Goal: Communication & Community: Answer question/provide support

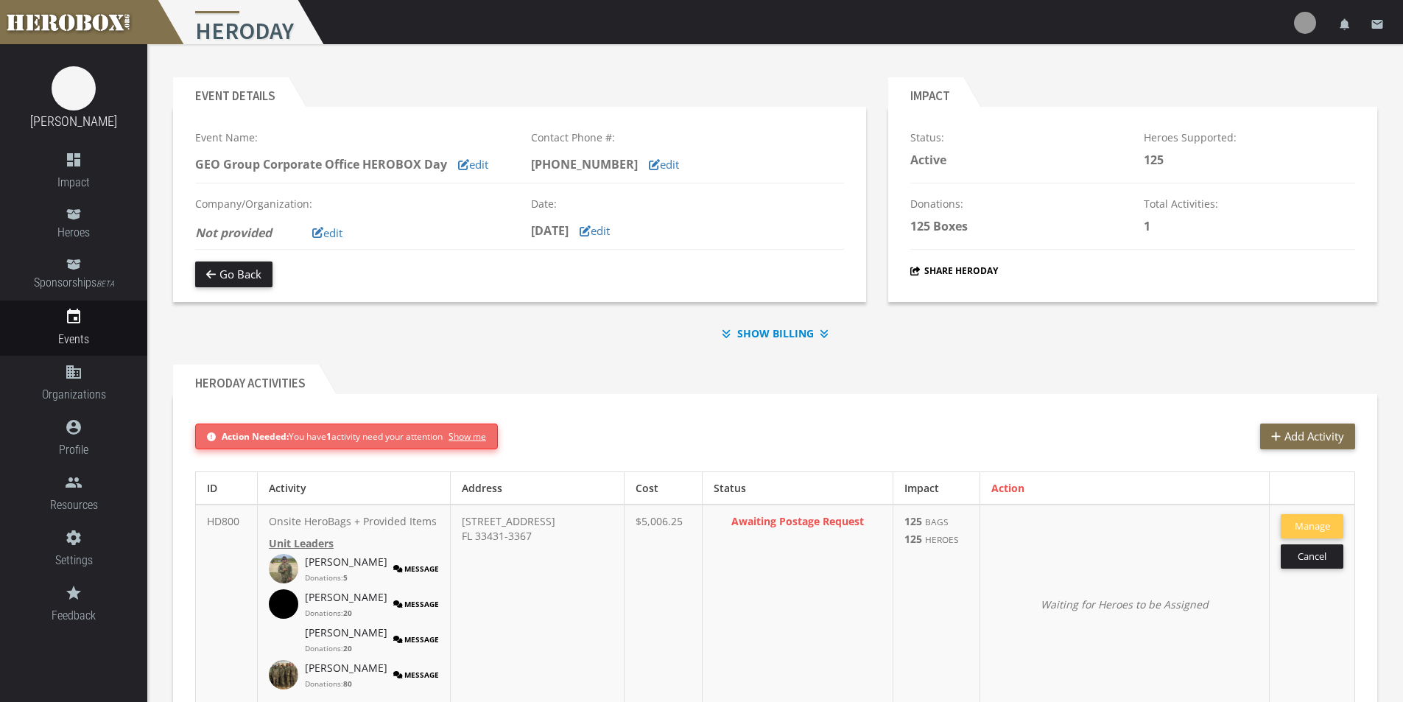
scroll to position [78, 0]
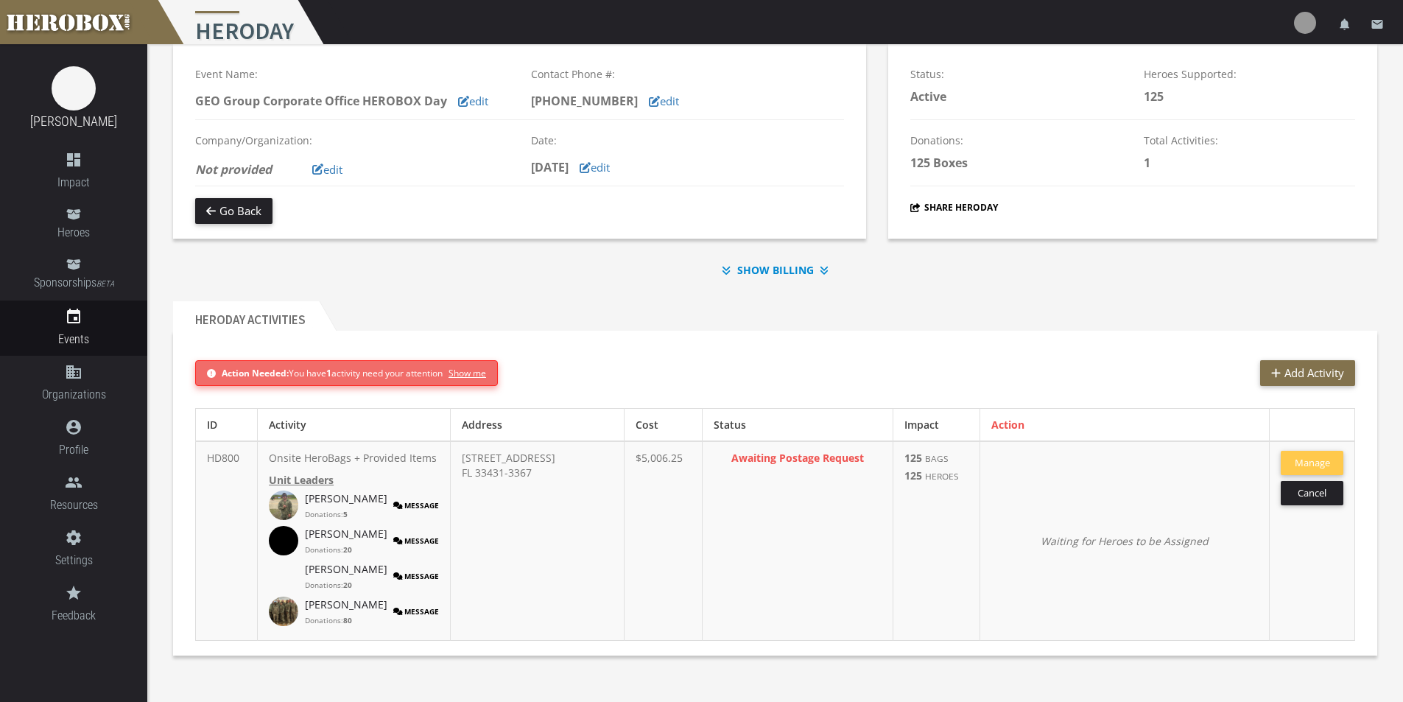
click at [393, 614] on button "Message" at bounding box center [416, 610] width 46 height 29
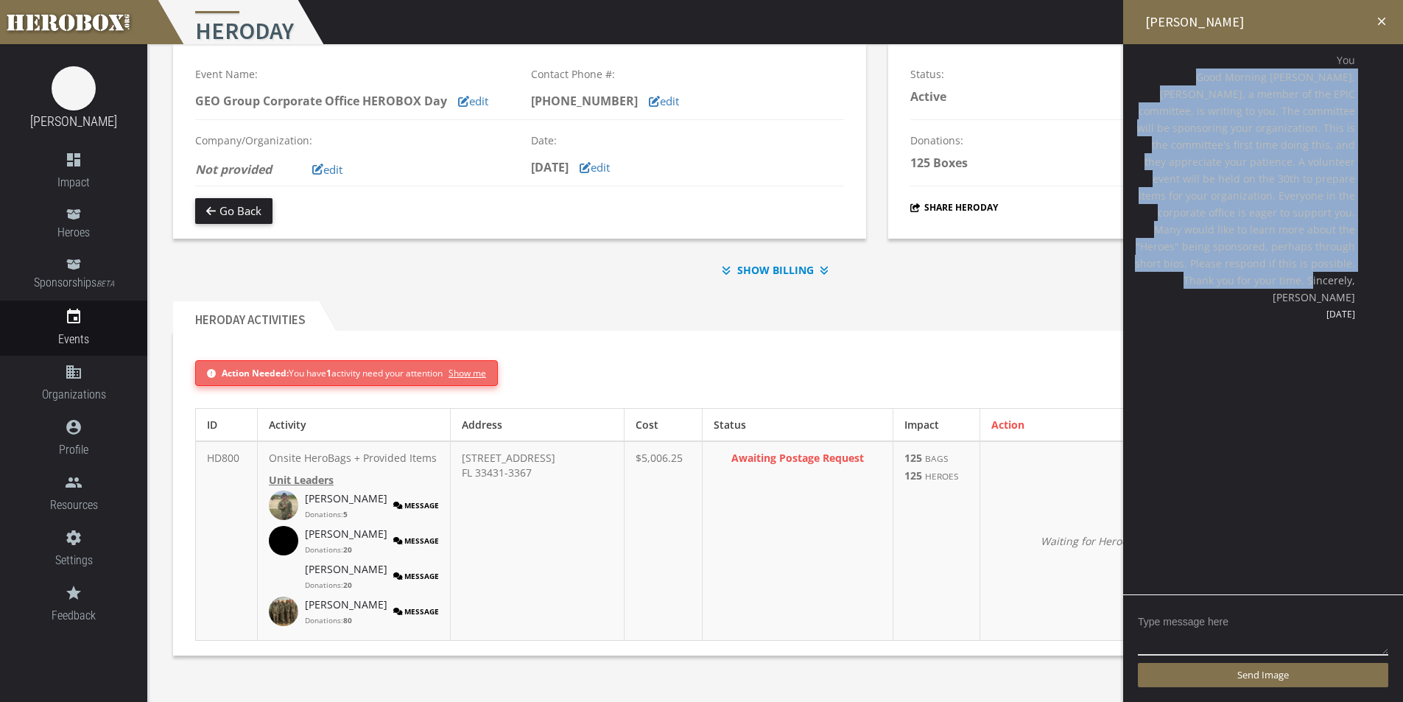
drag, startPoint x: 1352, startPoint y: 277, endPoint x: 1138, endPoint y: 80, distance: 291.3
click at [1138, 80] on span "Good Morning [PERSON_NAME], [PERSON_NAME], a member of the EPIC committee, is w…" at bounding box center [1244, 186] width 221 height 237
copy span "Good Morning [PERSON_NAME], [PERSON_NAME], a member of the EPIC committee, is w…"
click at [393, 574] on button "Message" at bounding box center [416, 575] width 46 height 29
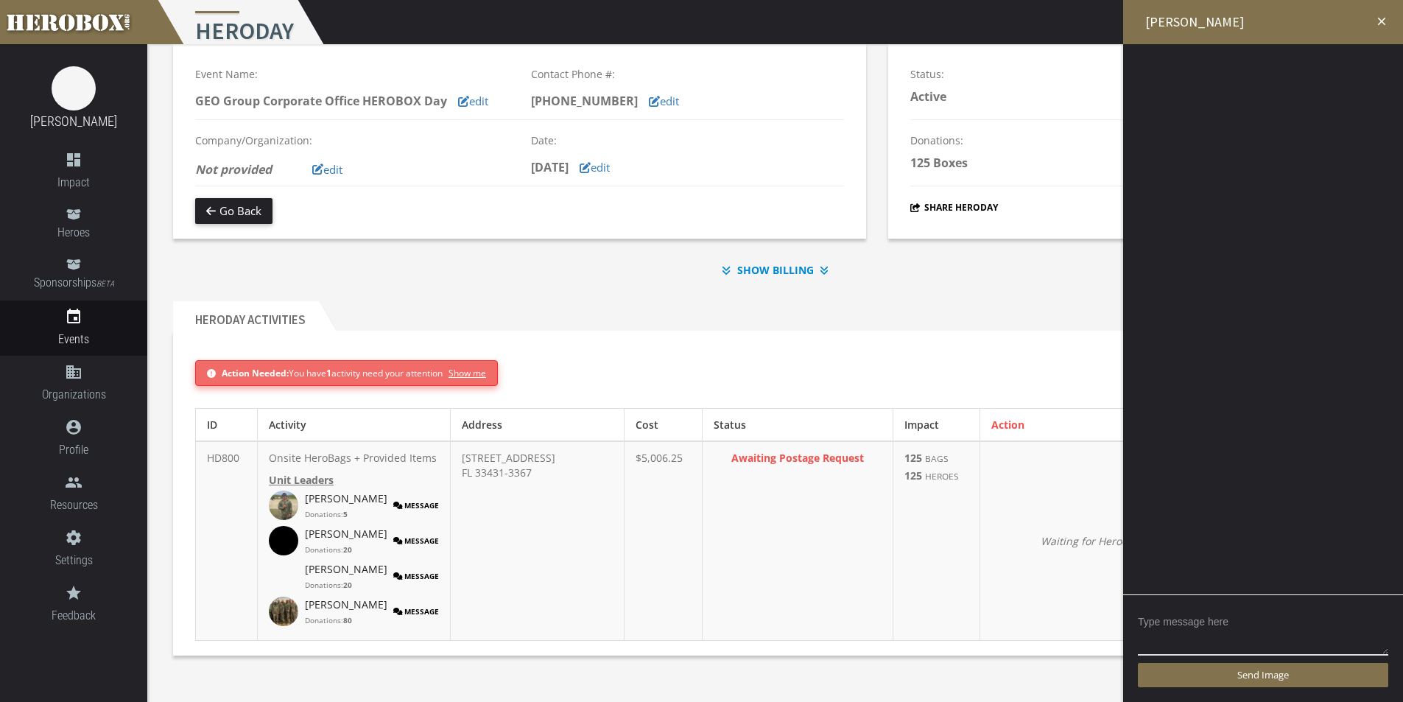
click at [1198, 609] on div "Send Image" at bounding box center [1263, 648] width 280 height 108
click at [1242, 630] on textarea at bounding box center [1263, 633] width 250 height 46
paste textarea "Good Morning [PERSON_NAME], [PERSON_NAME], a member of the EPIC committee, is w…"
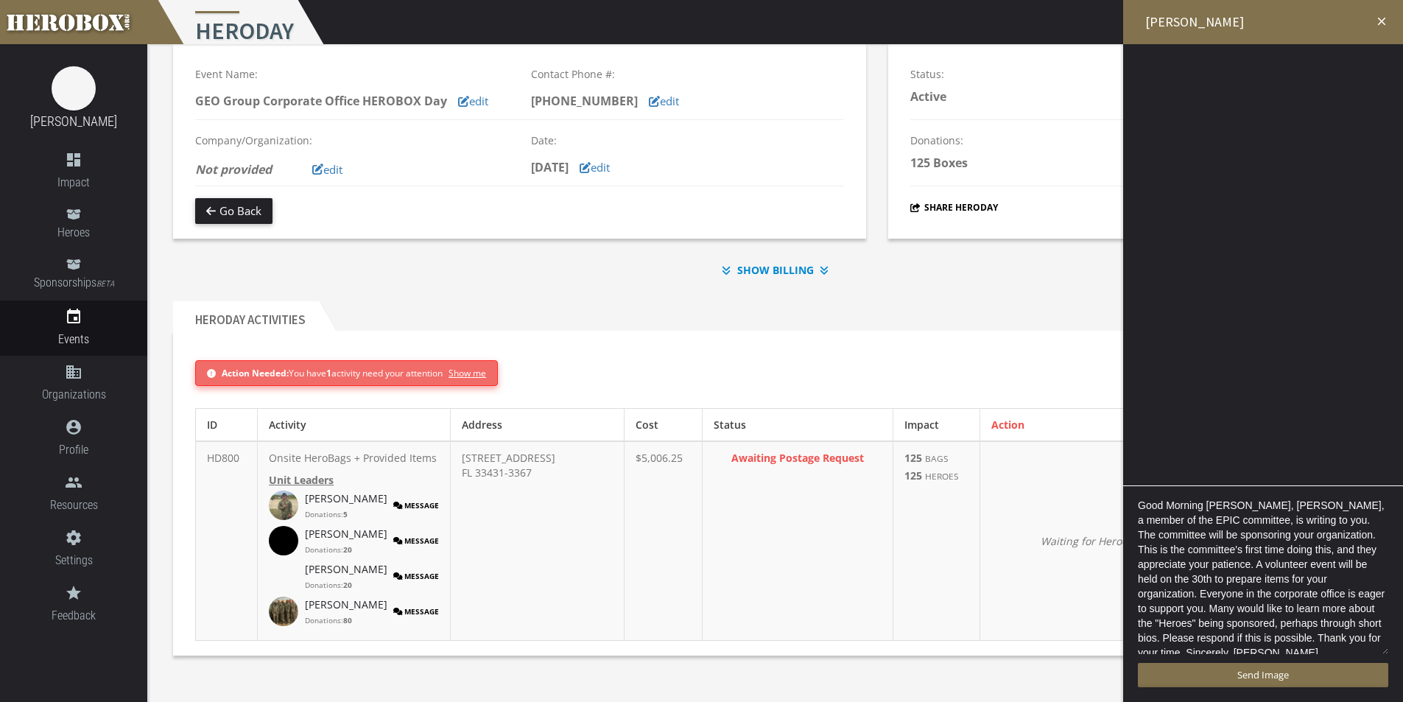
scroll to position [3, 0]
drag, startPoint x: 1208, startPoint y: 510, endPoint x: 1227, endPoint y: 509, distance: 18.4
click at [1227, 509] on textarea "Good Morning [PERSON_NAME], [PERSON_NAME], a member of the EPIC committee, is w…" at bounding box center [1263, 578] width 250 height 155
drag, startPoint x: 1292, startPoint y: 498, endPoint x: 1258, endPoint y: 498, distance: 33.9
click at [1258, 498] on textarea "Good Morning [PERSON_NAME] U, [PERSON_NAME], a member of the EPIC committee, is…" at bounding box center [1263, 570] width 250 height 169
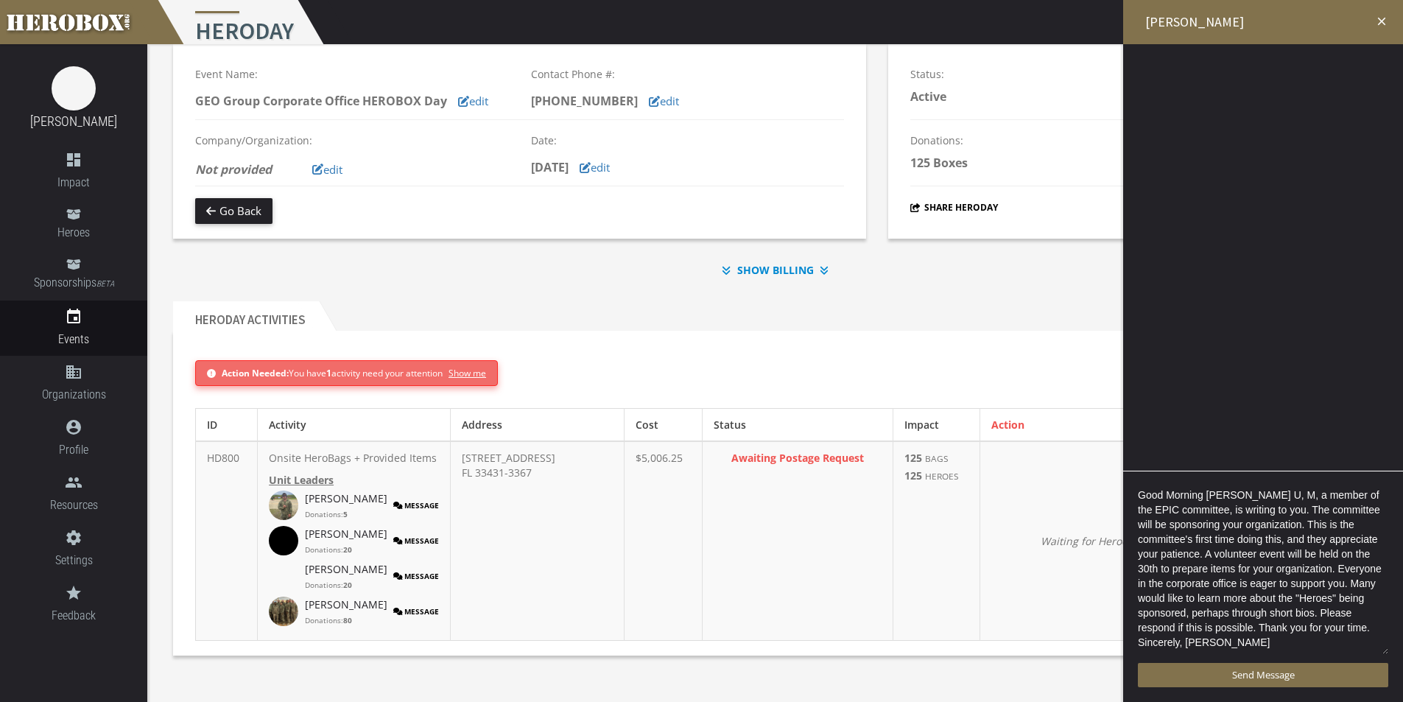
scroll to position [0, 0]
click at [1229, 521] on textarea "Good Morning [PERSON_NAME] U, My name is [PERSON_NAME], a member of the EPIC co…" at bounding box center [1263, 570] width 250 height 169
drag, startPoint x: 1359, startPoint y: 509, endPoint x: 1280, endPoint y: 515, distance: 78.3
click at [1280, 515] on textarea "Good Morning [PERSON_NAME] U, My name is [PERSON_NAME], a member of the EPIC co…" at bounding box center [1263, 570] width 250 height 169
drag, startPoint x: 1288, startPoint y: 525, endPoint x: 1355, endPoint y: 526, distance: 67.0
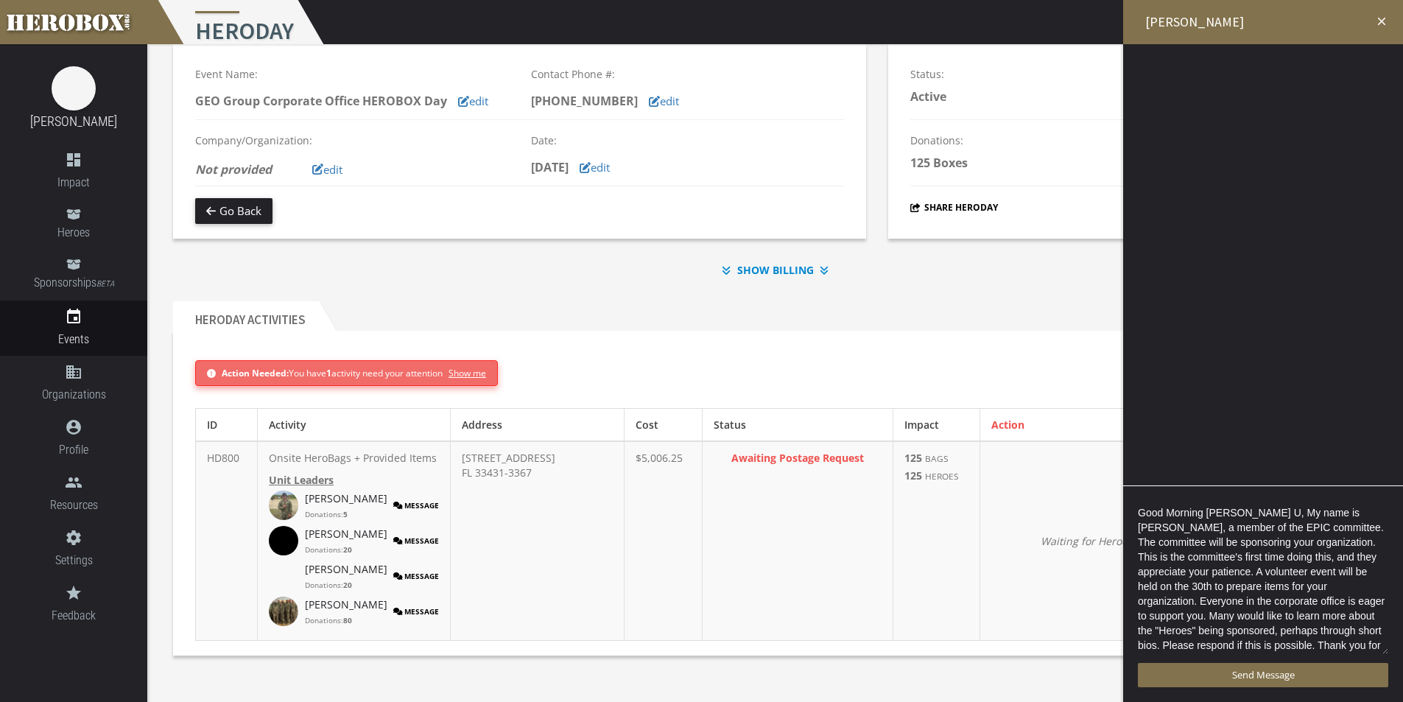
click at [1355, 526] on textarea "Good Morning [PERSON_NAME] U, My name is [PERSON_NAME], a member of the EPIC co…" at bounding box center [1263, 578] width 250 height 155
drag, startPoint x: 1255, startPoint y: 543, endPoint x: 1325, endPoint y: 544, distance: 70.0
click at [1325, 544] on textarea "Good Morning [PERSON_NAME] U, My name is [PERSON_NAME], a member of the EPIC co…" at bounding box center [1263, 578] width 250 height 155
drag, startPoint x: 1138, startPoint y: 557, endPoint x: 1156, endPoint y: 557, distance: 18.4
click at [1156, 557] on textarea "Good Morning [PERSON_NAME] U, My name is [PERSON_NAME], a member of the EPIC co…" at bounding box center [1263, 578] width 250 height 155
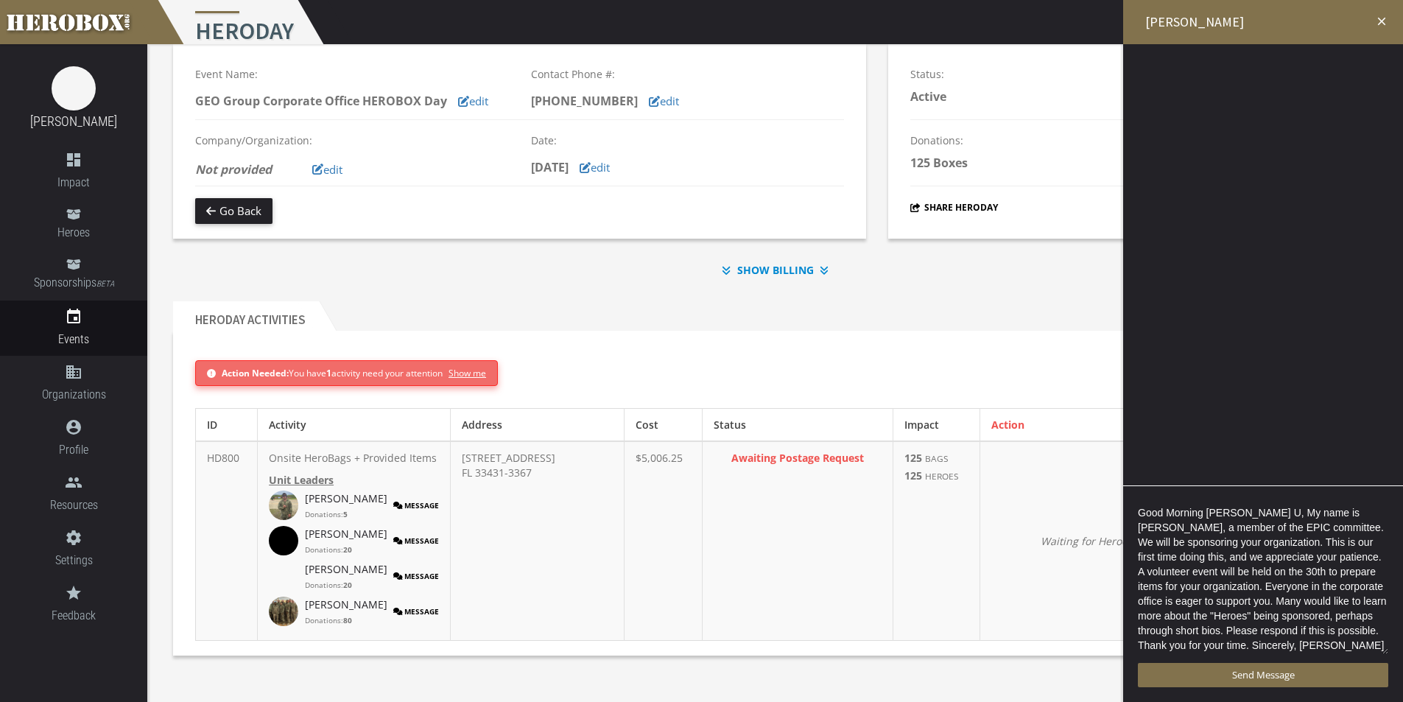
click at [1279, 582] on textarea "Good Morning [PERSON_NAME] U, My name is [PERSON_NAME], a member of the EPIC co…" at bounding box center [1263, 578] width 250 height 155
drag, startPoint x: 1193, startPoint y: 585, endPoint x: 1325, endPoint y: 574, distance: 132.3
click at [1325, 574] on textarea "Good Morning [PERSON_NAME] U, My name is [PERSON_NAME], a member of the EPIC co…" at bounding box center [1263, 578] width 250 height 155
click at [1323, 611] on textarea "Good Morning [PERSON_NAME] U, My name is [PERSON_NAME], a member of the EPIC co…" at bounding box center [1263, 578] width 250 height 155
drag, startPoint x: 1223, startPoint y: 644, endPoint x: 1141, endPoint y: 515, distance: 153.0
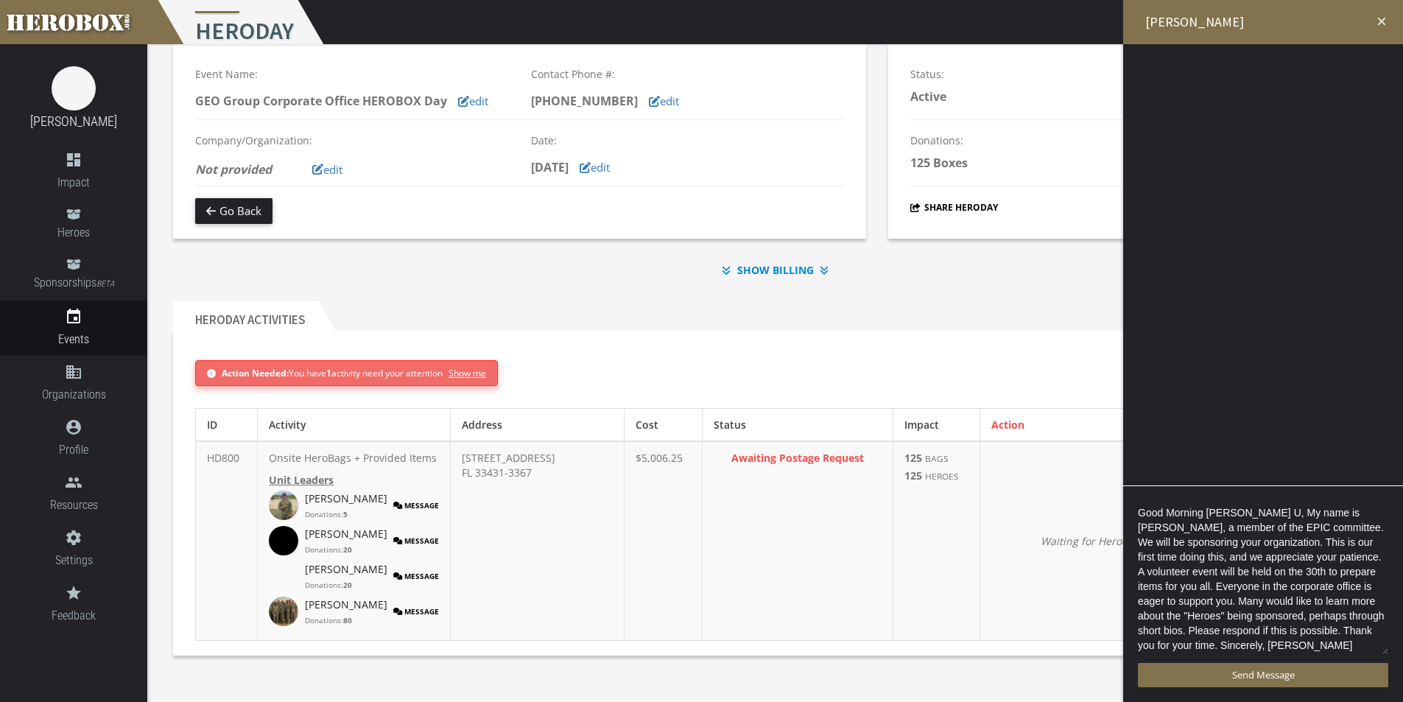
click at [1141, 515] on textarea "Good Morning [PERSON_NAME] U, My name is [PERSON_NAME], a member of the EPIC co…" at bounding box center [1263, 578] width 250 height 155
type textarea "Good Morning [PERSON_NAME] U, My name is [PERSON_NAME], a member of the EPIC co…"
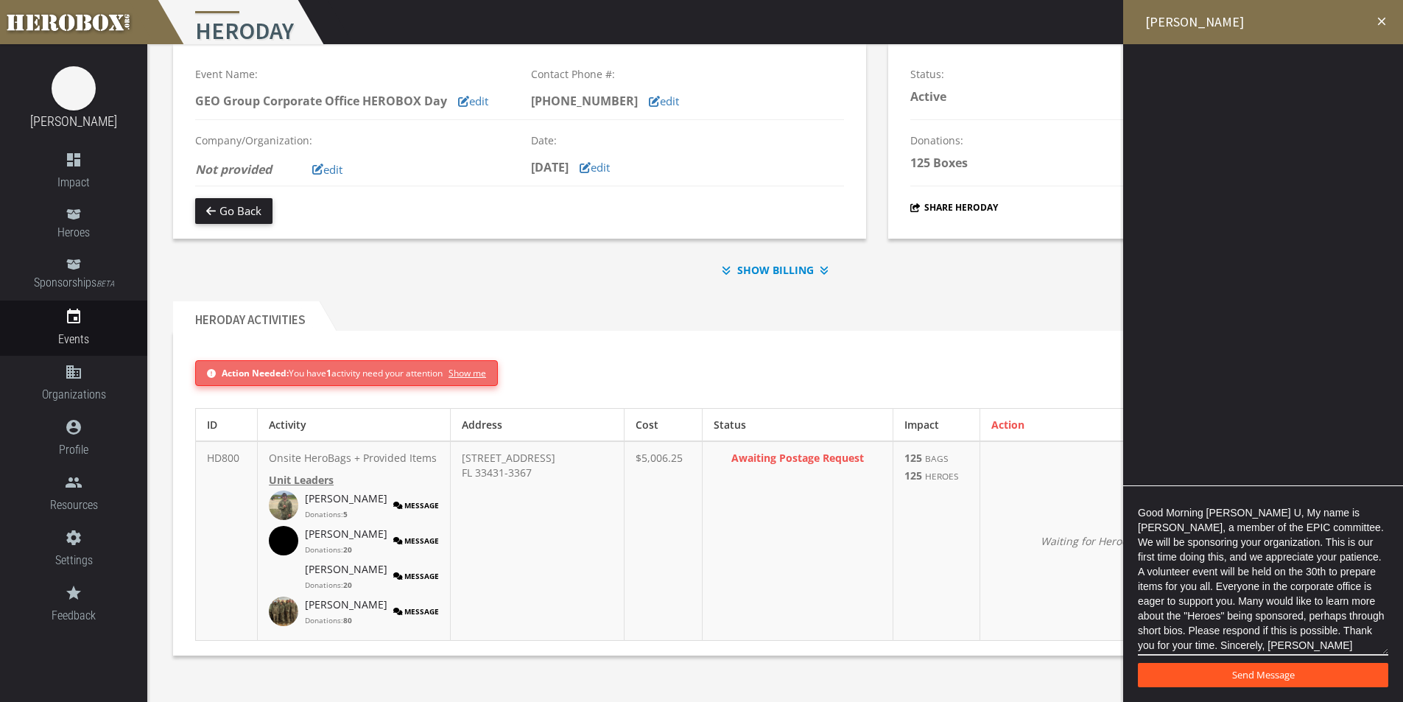
click at [1291, 673] on span "Send Message" at bounding box center [1263, 674] width 63 height 13
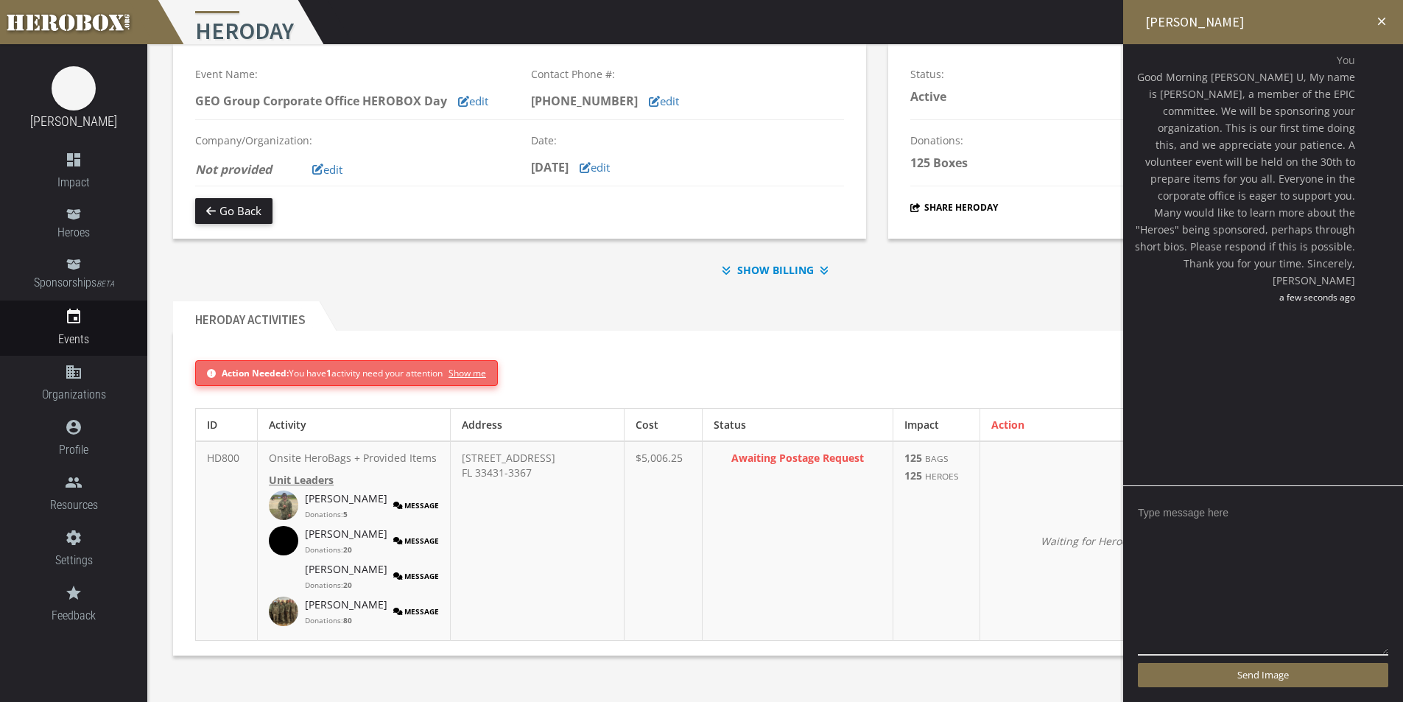
click at [393, 537] on button "Message" at bounding box center [416, 540] width 46 height 29
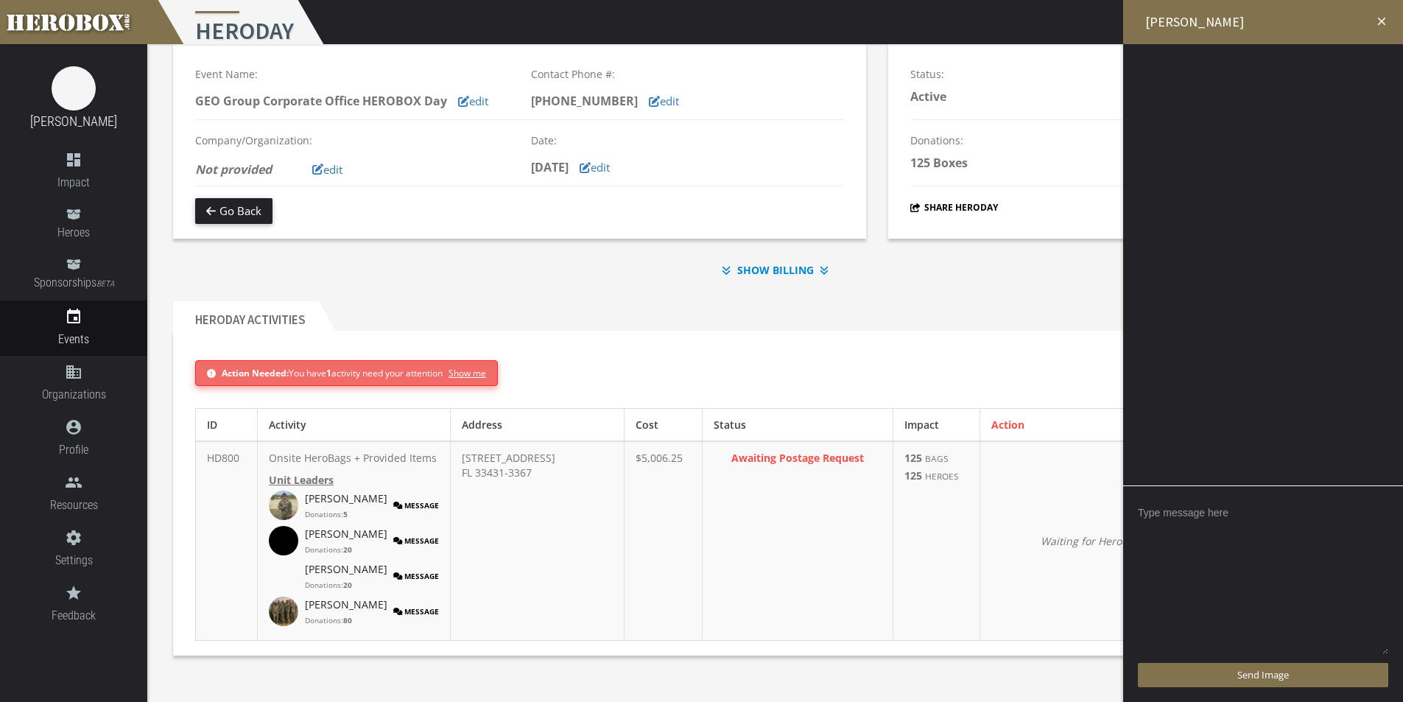
click at [1243, 514] on textarea at bounding box center [1263, 578] width 250 height 155
paste textarea "Good Morning [PERSON_NAME] U, My name is [PERSON_NAME], a member of the EPIC co…"
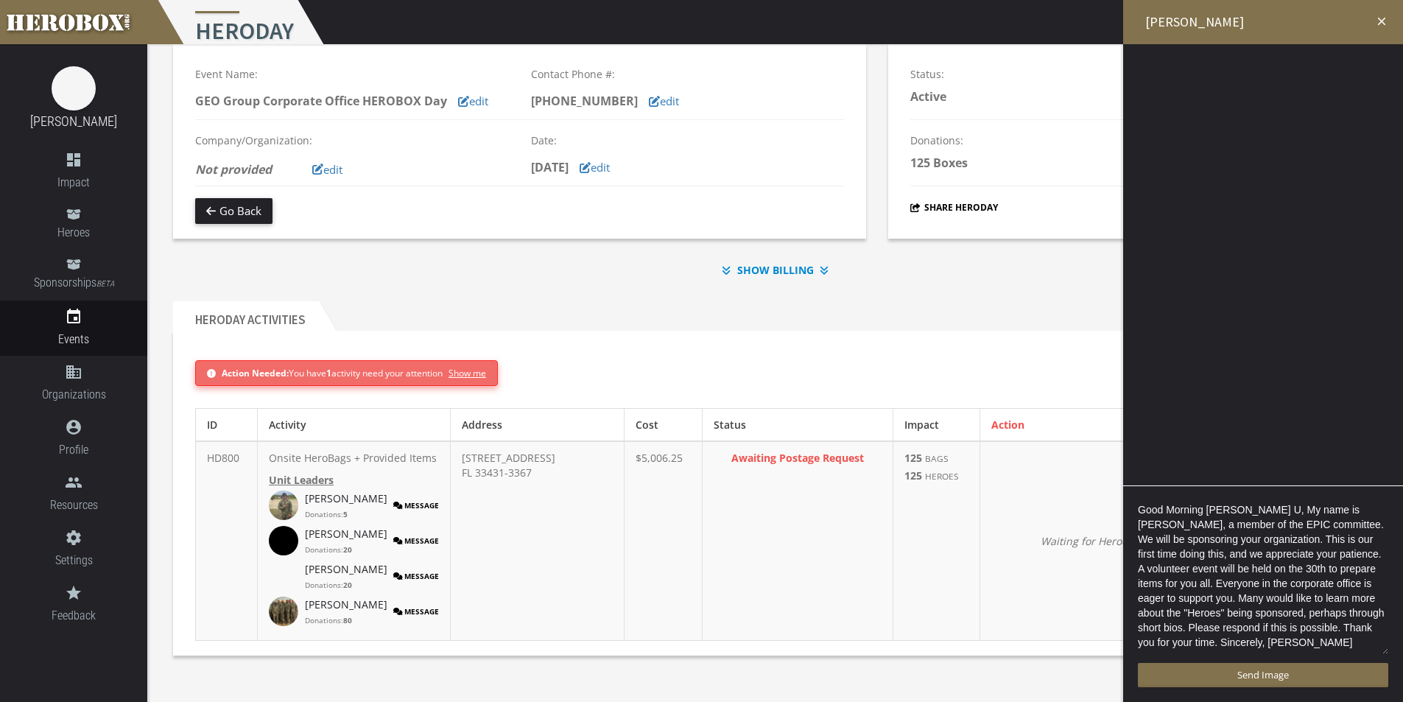
scroll to position [3, 0]
drag, startPoint x: 1208, startPoint y: 509, endPoint x: 1247, endPoint y: 507, distance: 39.1
click at [1247, 507] on textarea "Good Morning [PERSON_NAME] U, My name is [PERSON_NAME], a member of the EPIC co…" at bounding box center [1263, 578] width 250 height 155
type textarea "Good Morning [PERSON_NAME], My name is [PERSON_NAME], a member of the EPIC comm…"
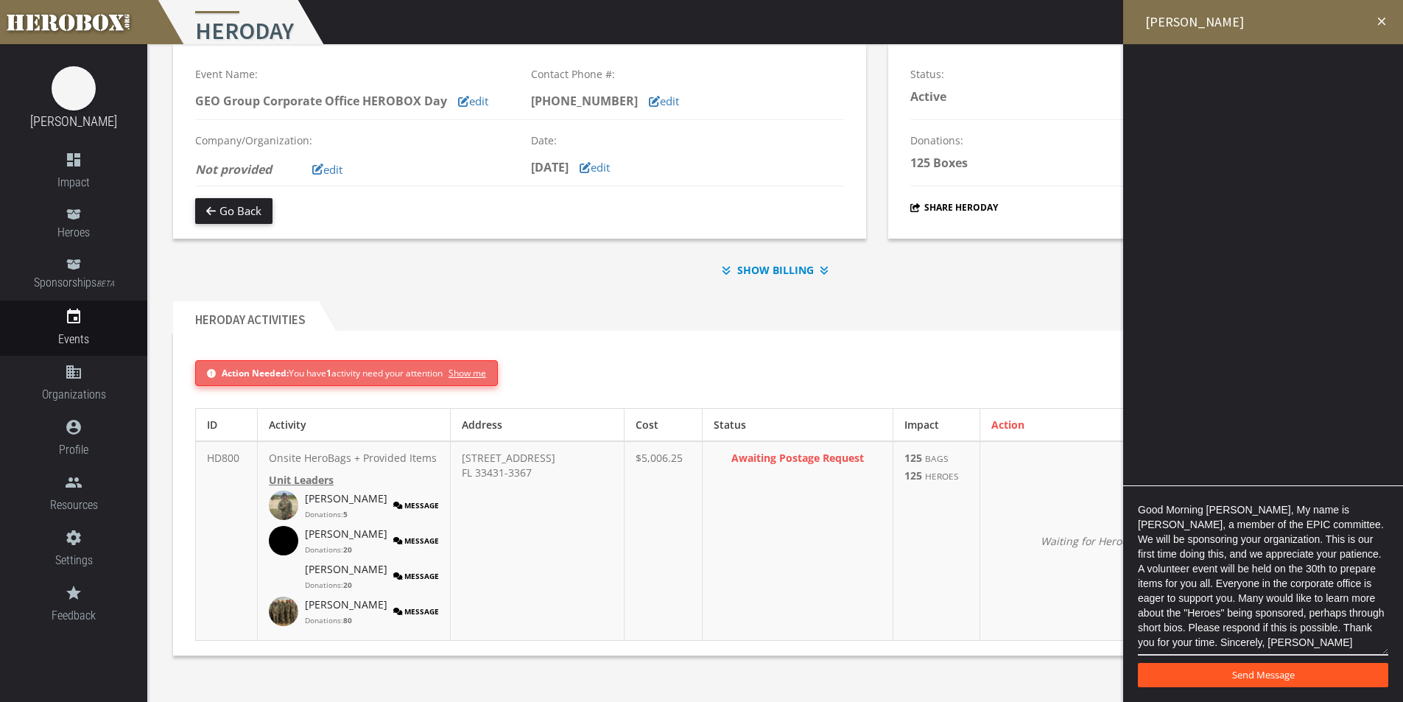
click at [1264, 669] on span "Send Message" at bounding box center [1263, 674] width 63 height 13
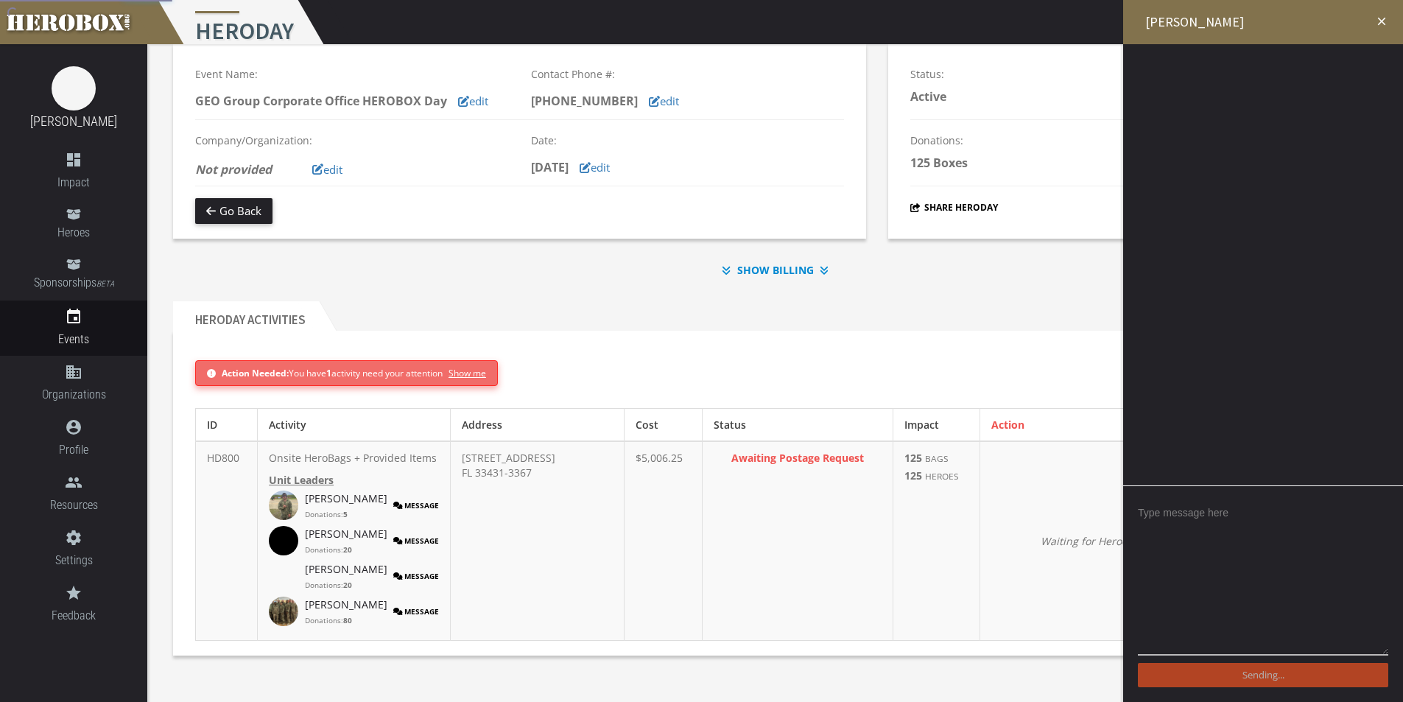
scroll to position [0, 0]
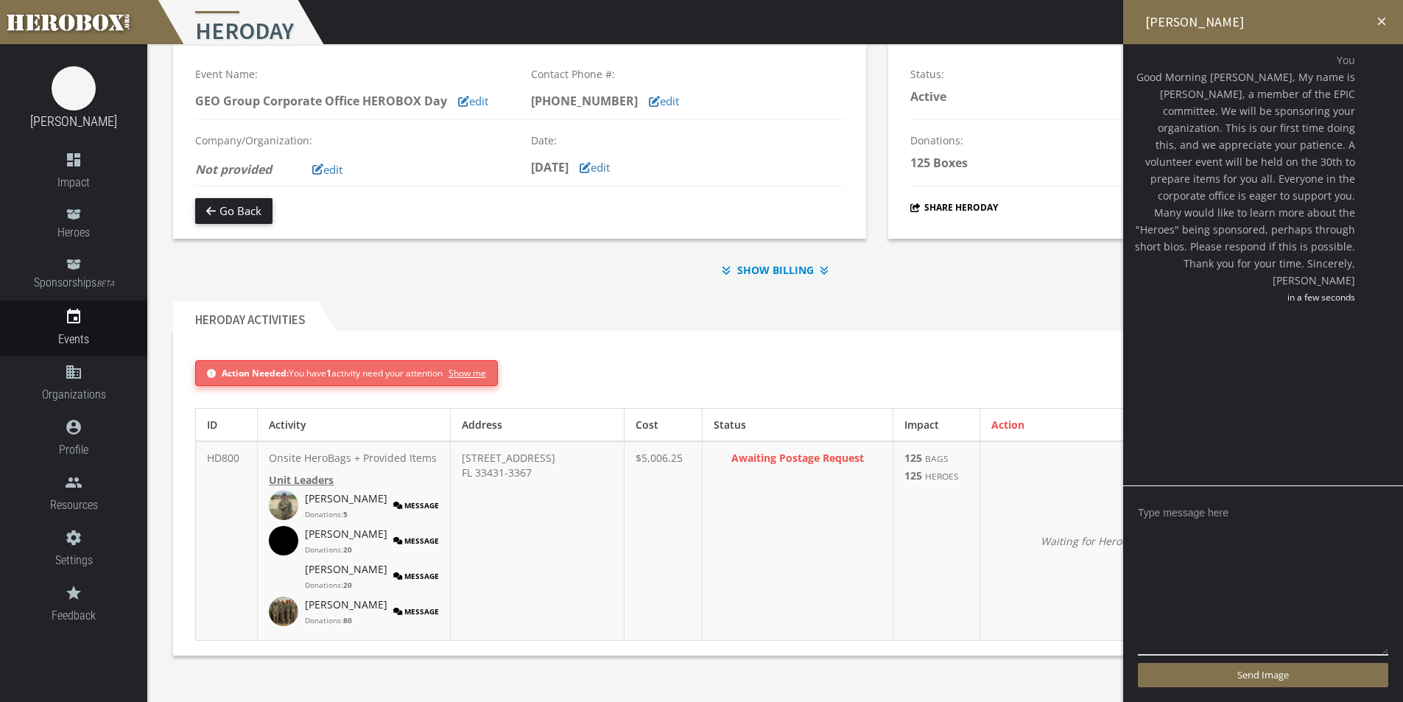
click at [399, 507] on button "Message" at bounding box center [416, 504] width 46 height 29
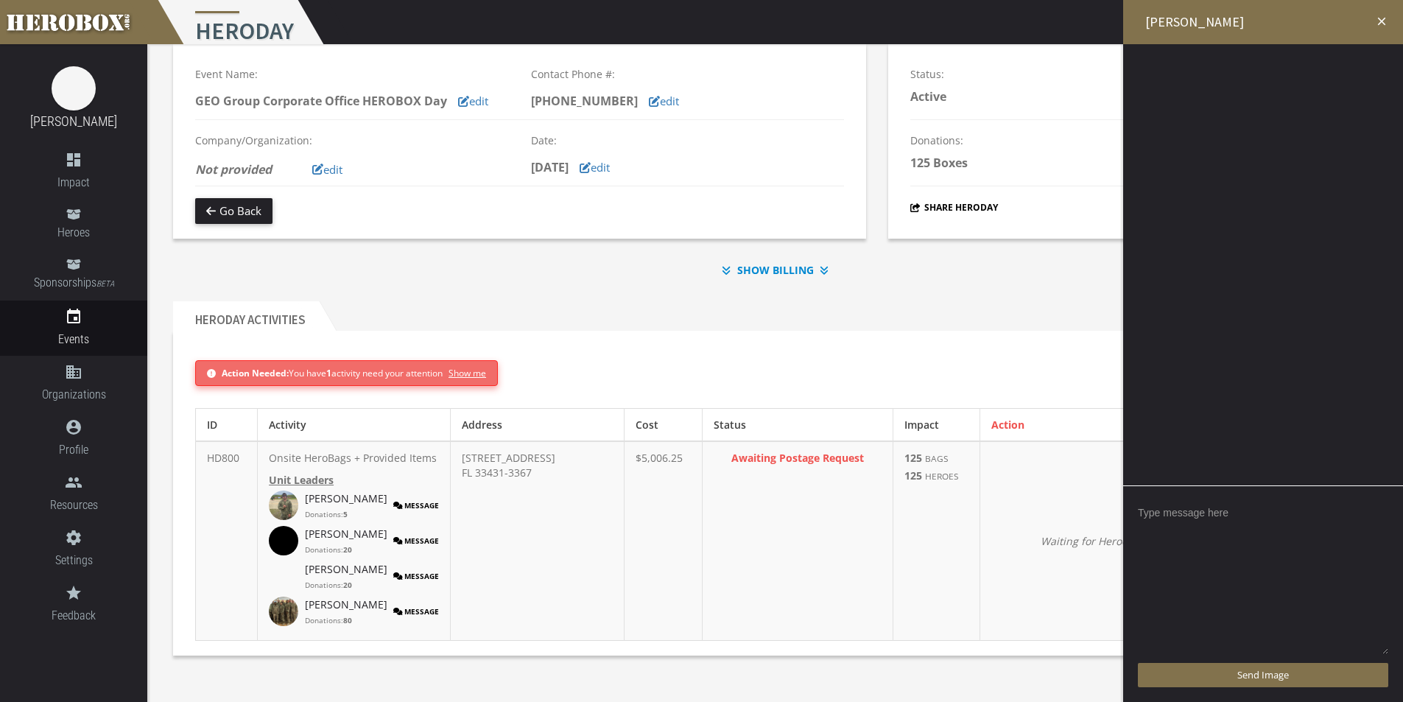
click at [1273, 515] on textarea at bounding box center [1263, 578] width 250 height 155
paste textarea "Good Morning [PERSON_NAME] U, My name is [PERSON_NAME], a member of the EPIC co…"
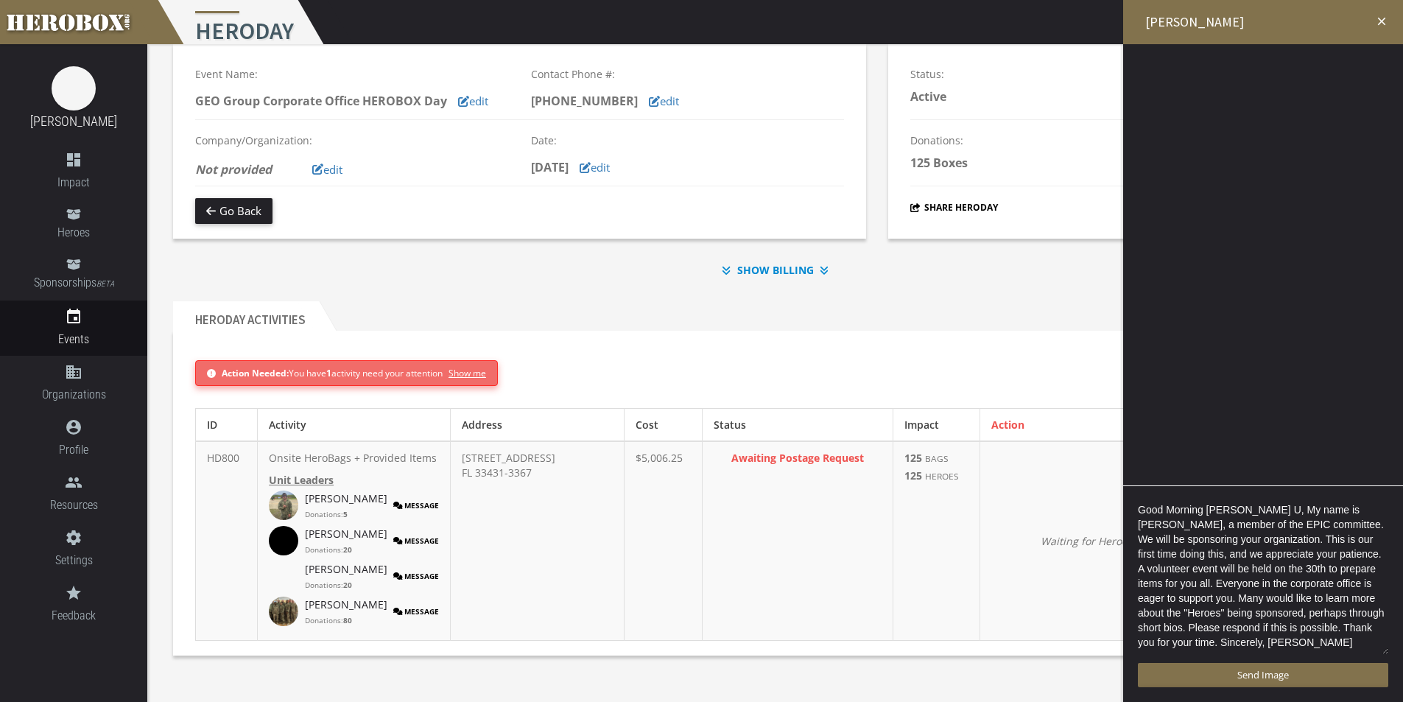
scroll to position [3, 0]
drag, startPoint x: 1208, startPoint y: 510, endPoint x: 1247, endPoint y: 506, distance: 40.0
click at [1247, 506] on textarea "Good Morning [PERSON_NAME] U, My name is [PERSON_NAME], a member of the EPIC co…" at bounding box center [1263, 578] width 250 height 155
type textarea "Good Morning [PERSON_NAME], My name is [PERSON_NAME], a member of the EPIC comm…"
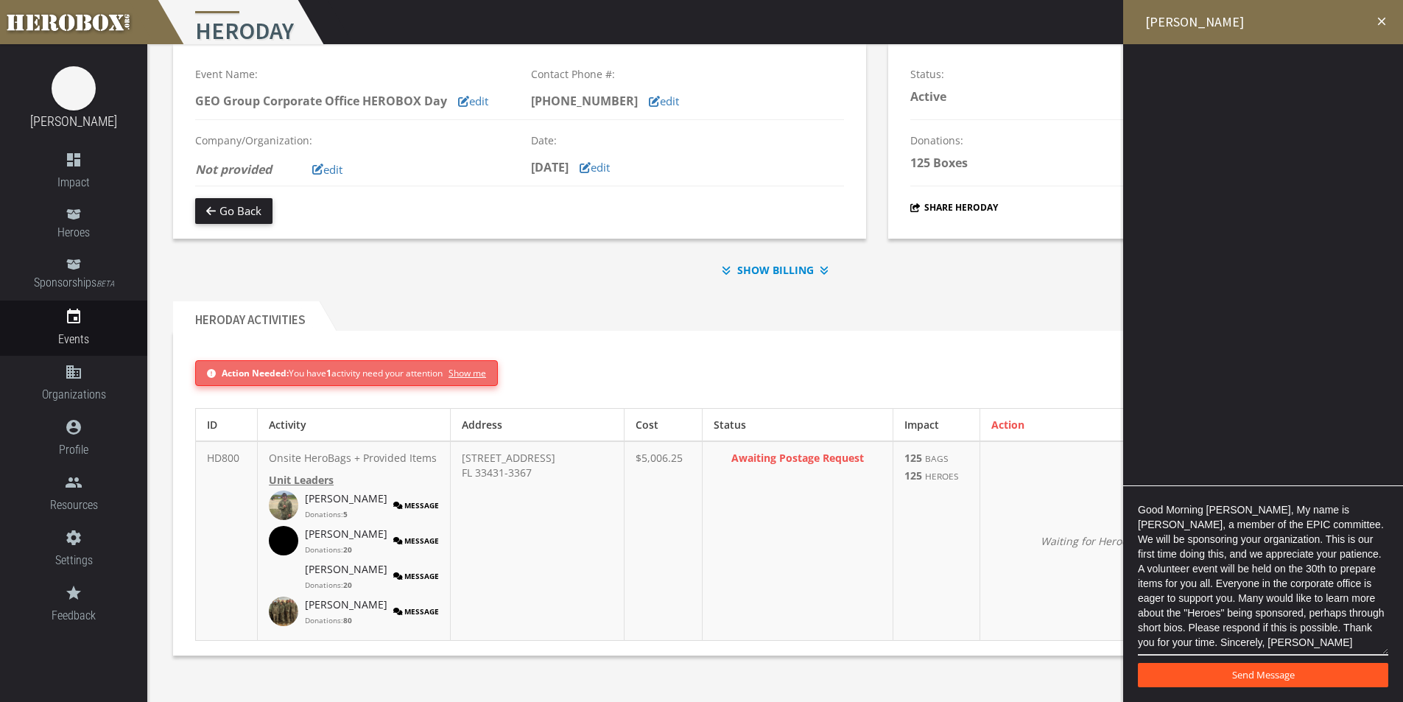
click at [1326, 677] on button "Send Message" at bounding box center [1263, 675] width 250 height 24
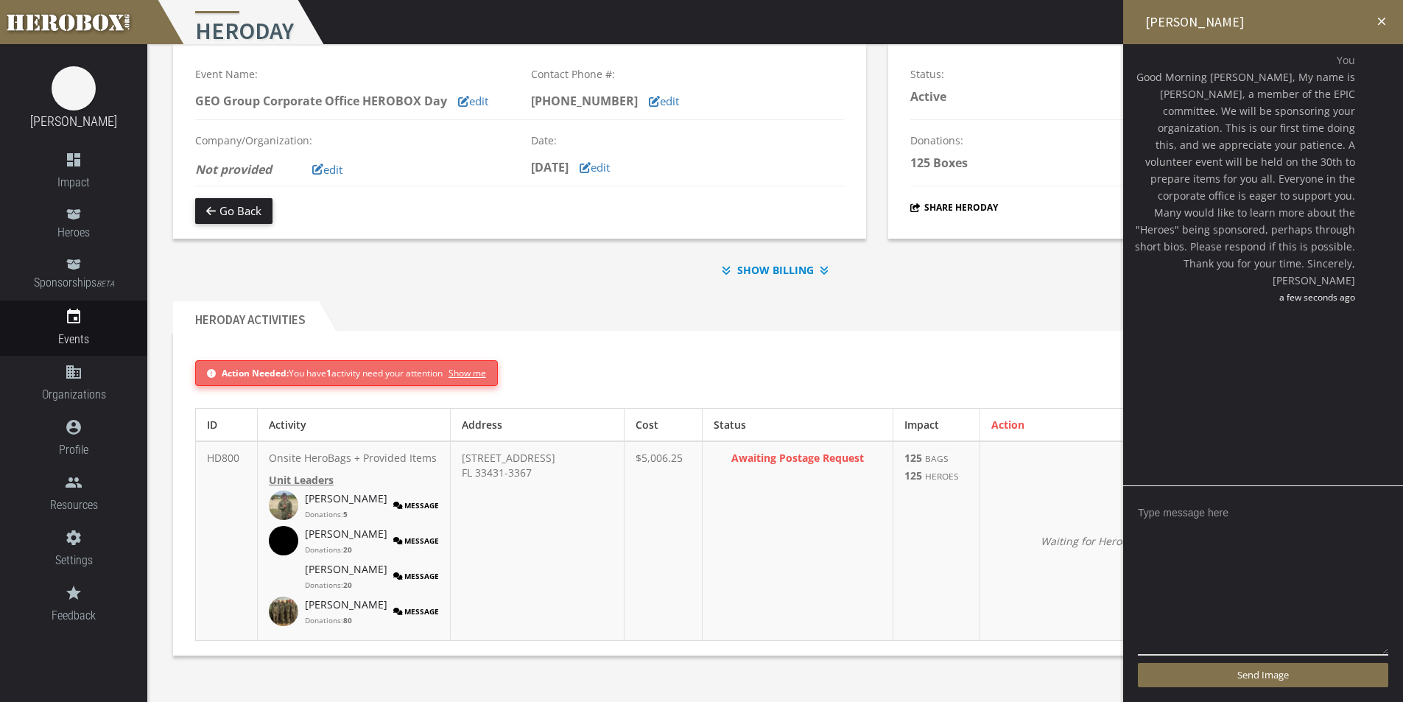
scroll to position [0, 0]
